Goal: Transaction & Acquisition: Obtain resource

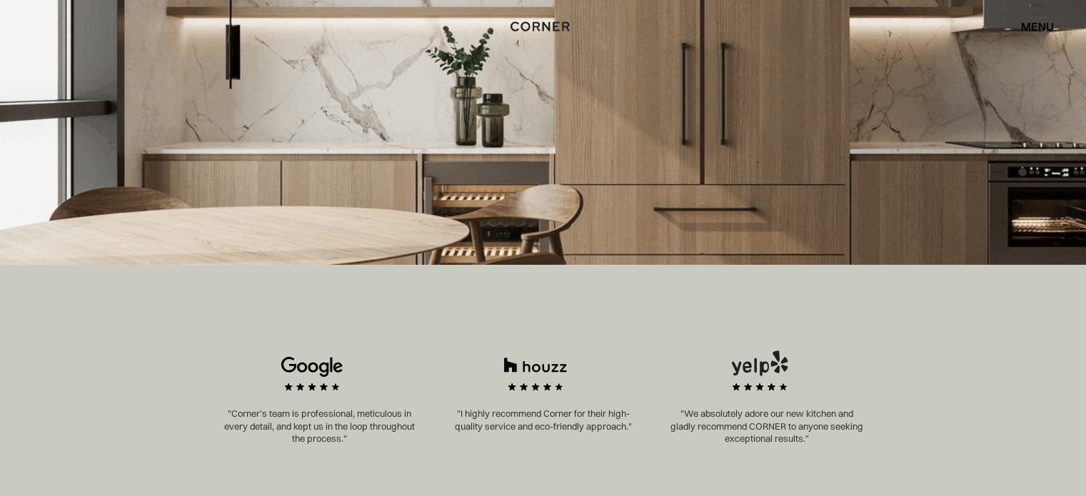
scroll to position [95, 0]
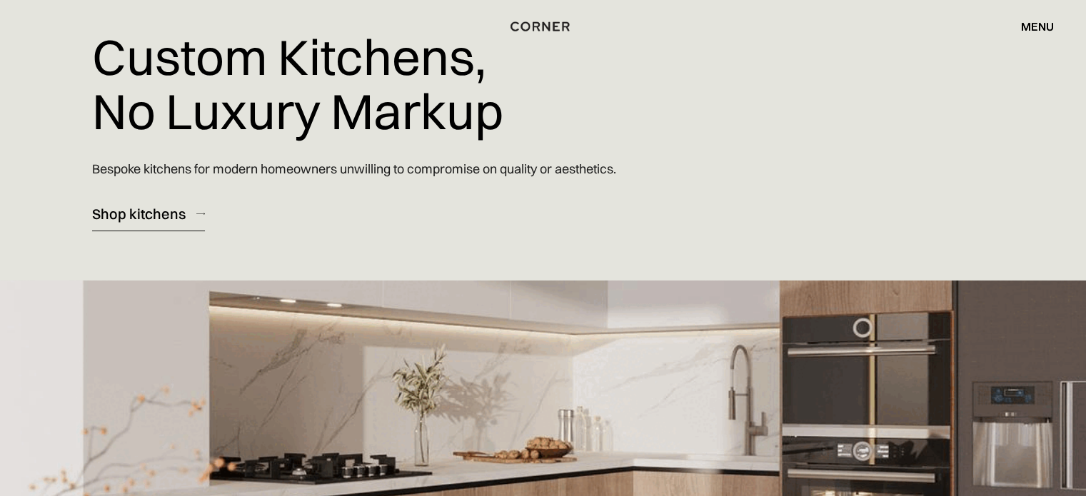
click at [169, 216] on div "Shop kitchens" at bounding box center [139, 213] width 94 height 19
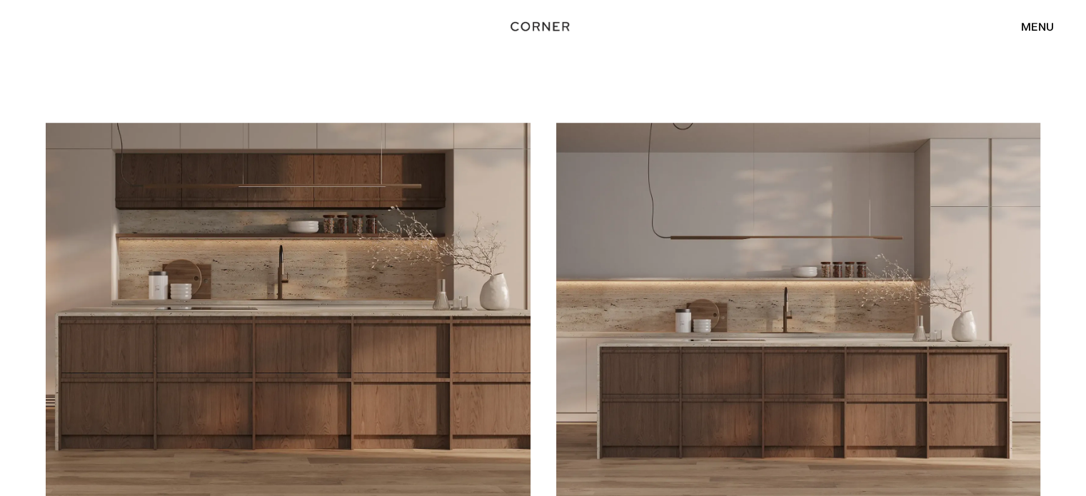
scroll to position [1047, 0]
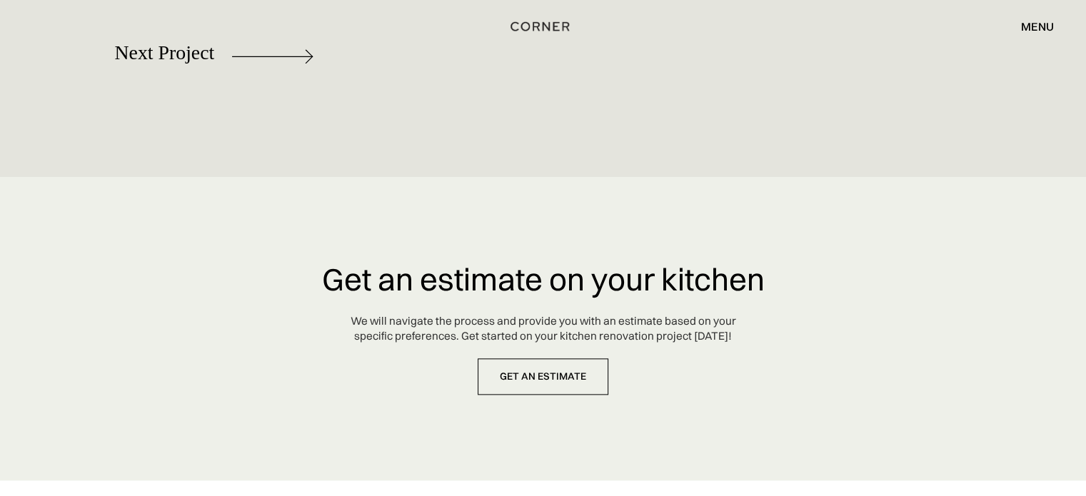
scroll to position [7142, 0]
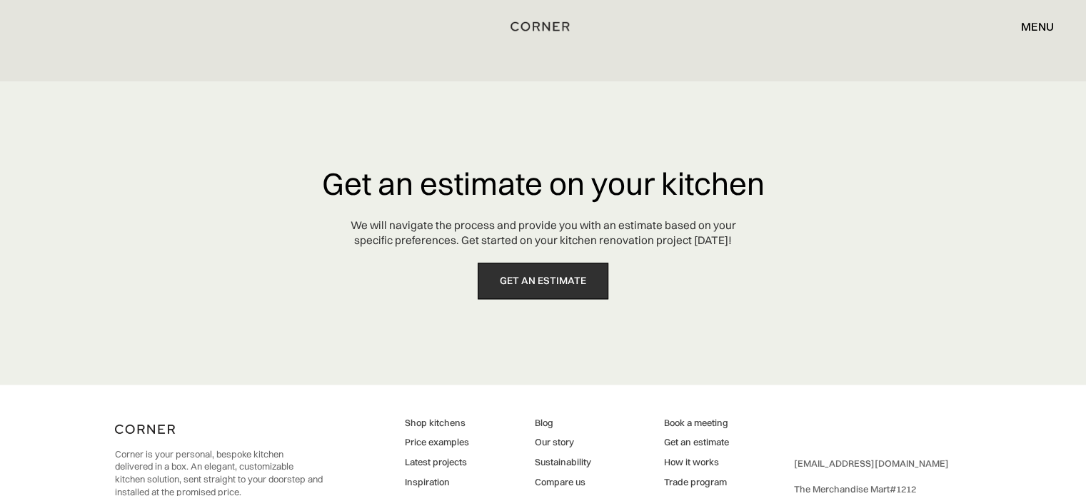
click at [557, 295] on link "get an estimate" at bounding box center [543, 281] width 131 height 36
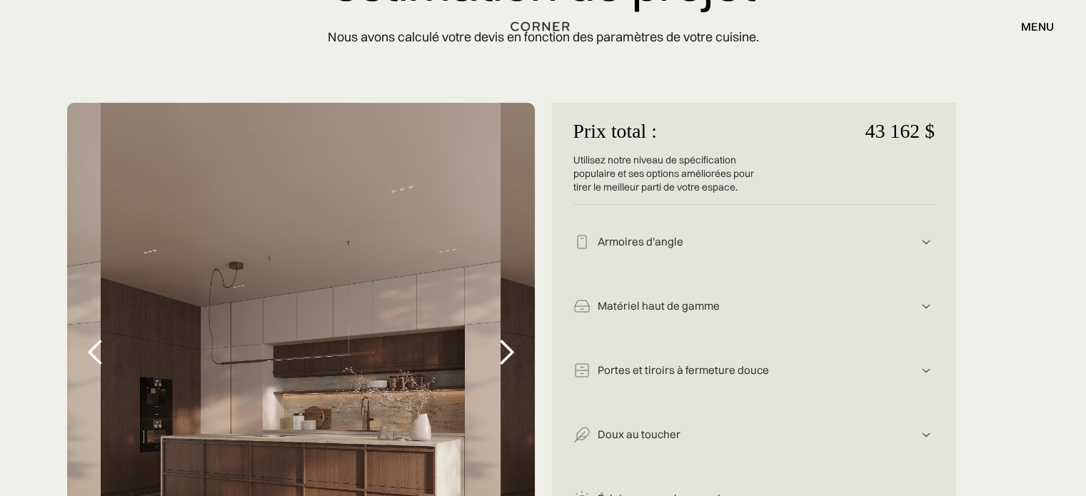
scroll to position [286, 0]
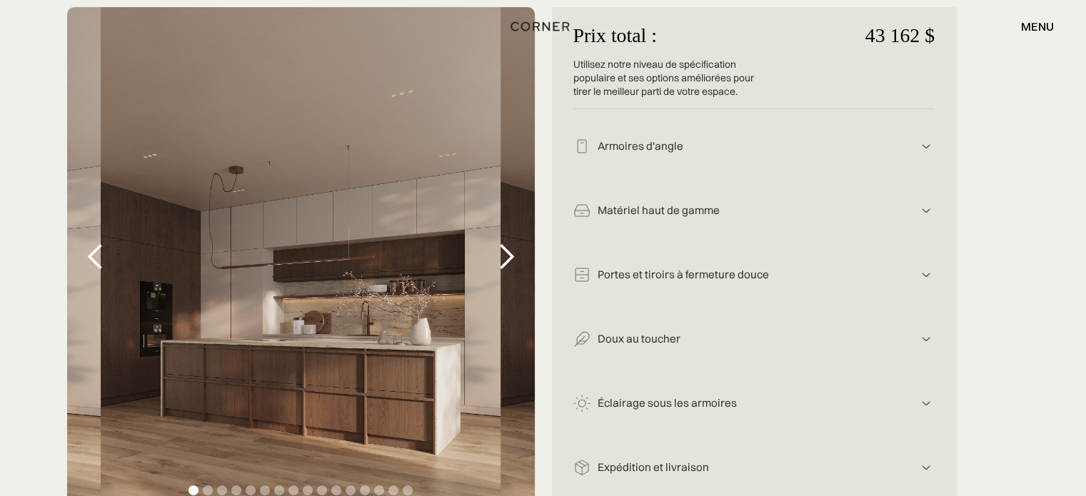
click at [501, 254] on div "diapositive suivante" at bounding box center [506, 257] width 29 height 29
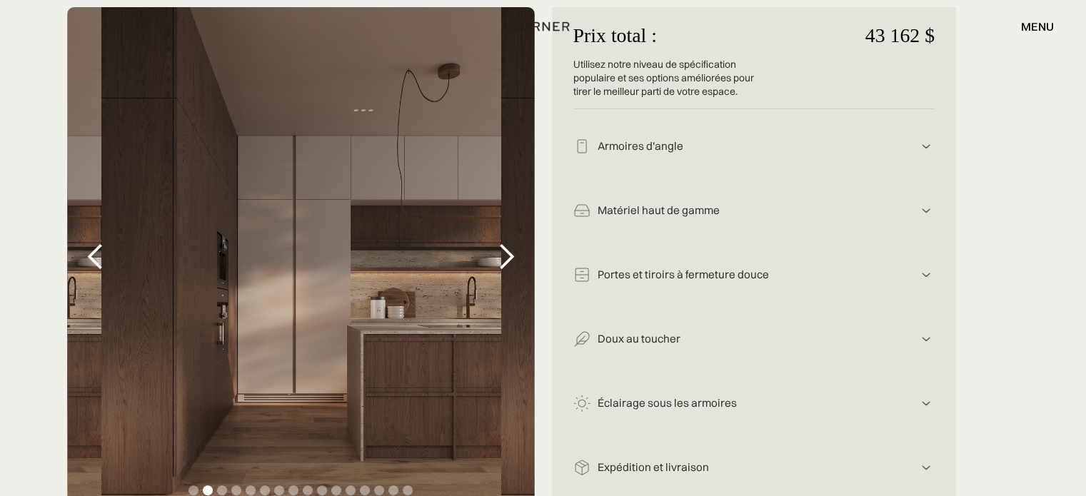
click at [501, 254] on div "diapositive suivante" at bounding box center [506, 257] width 29 height 29
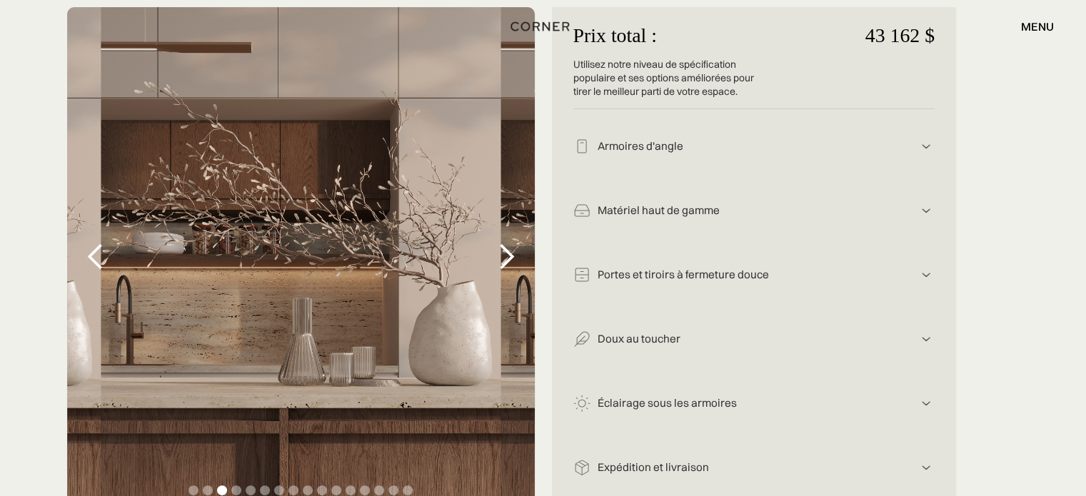
click at [501, 254] on div "diapositive suivante" at bounding box center [506, 257] width 29 height 29
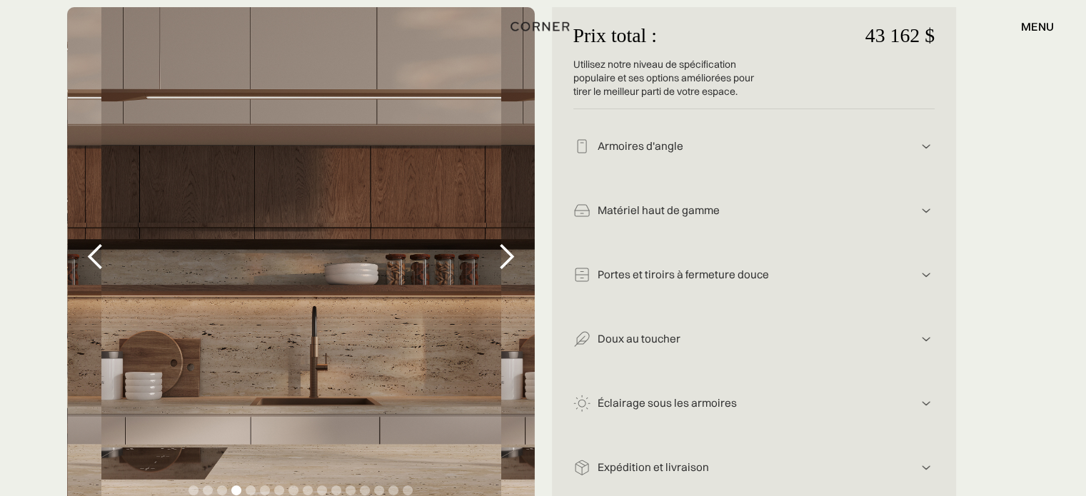
click at [501, 254] on div "diapositive suivante" at bounding box center [506, 257] width 29 height 29
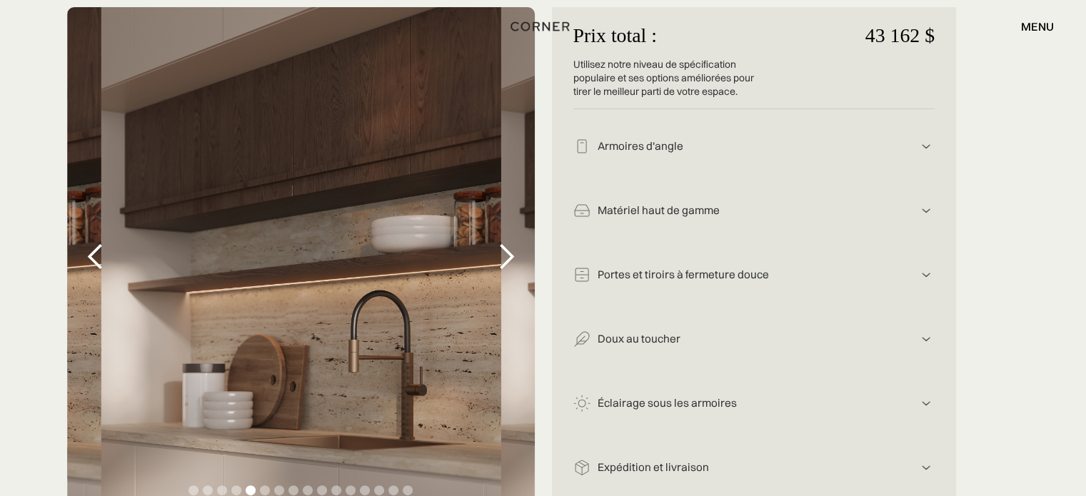
click at [501, 254] on div "diapositive suivante" at bounding box center [506, 257] width 29 height 29
